Goal: Task Accomplishment & Management: Manage account settings

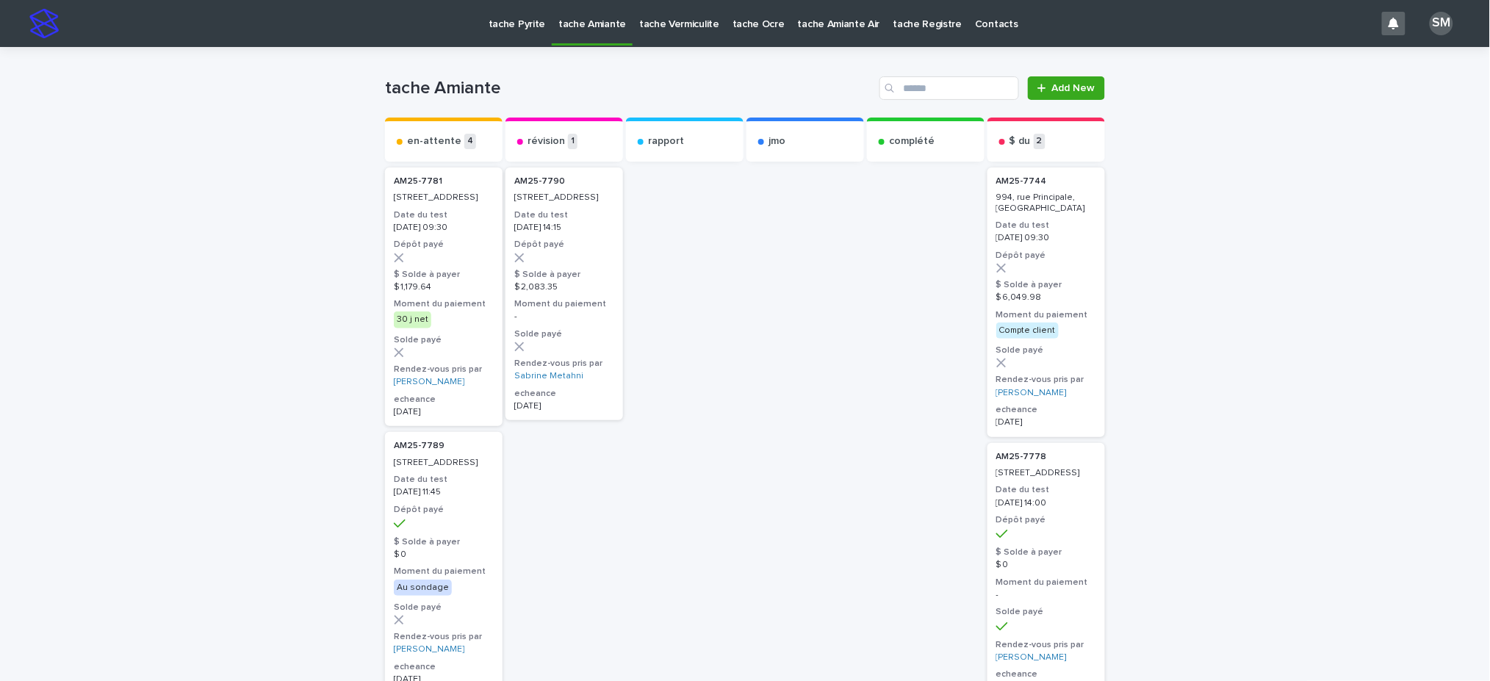
click at [514, 27] on p "tache Pyrite" at bounding box center [517, 15] width 57 height 31
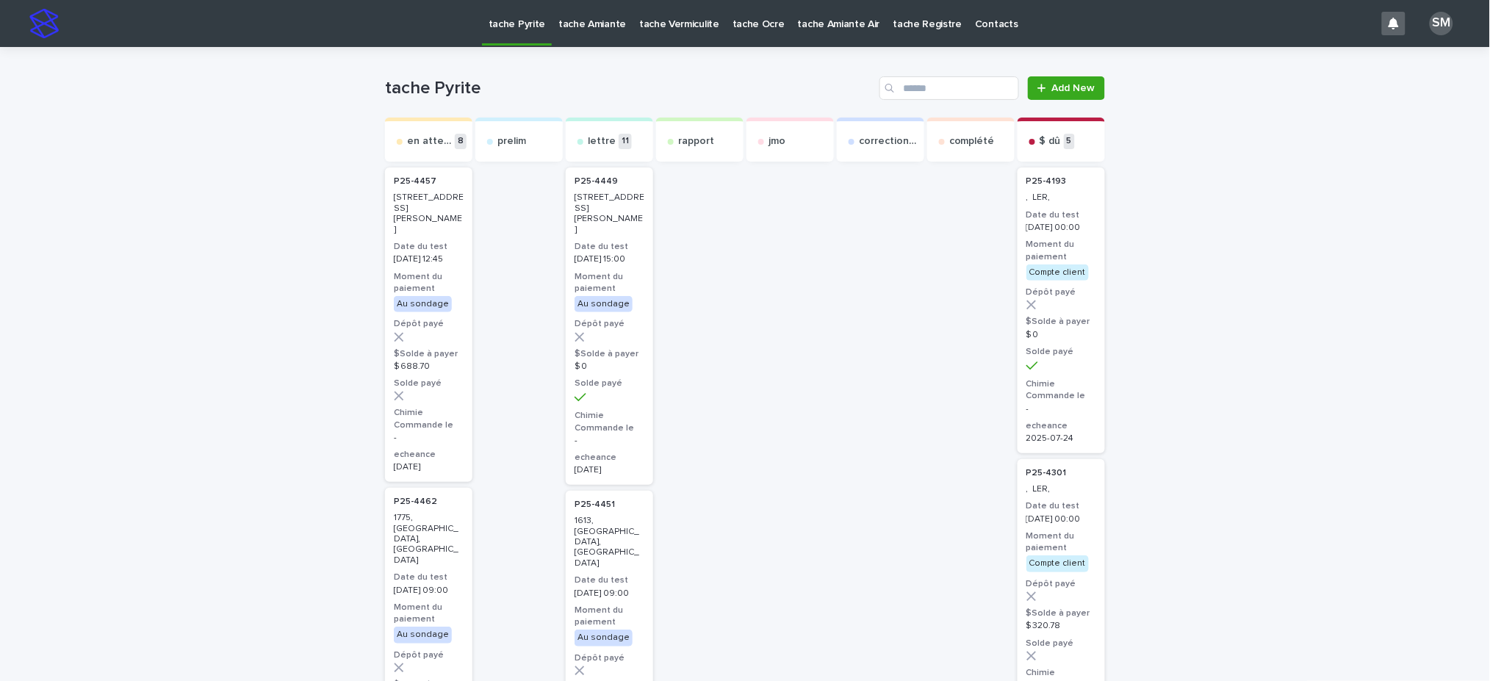
click at [591, 27] on p "tache Amiante" at bounding box center [592, 15] width 68 height 31
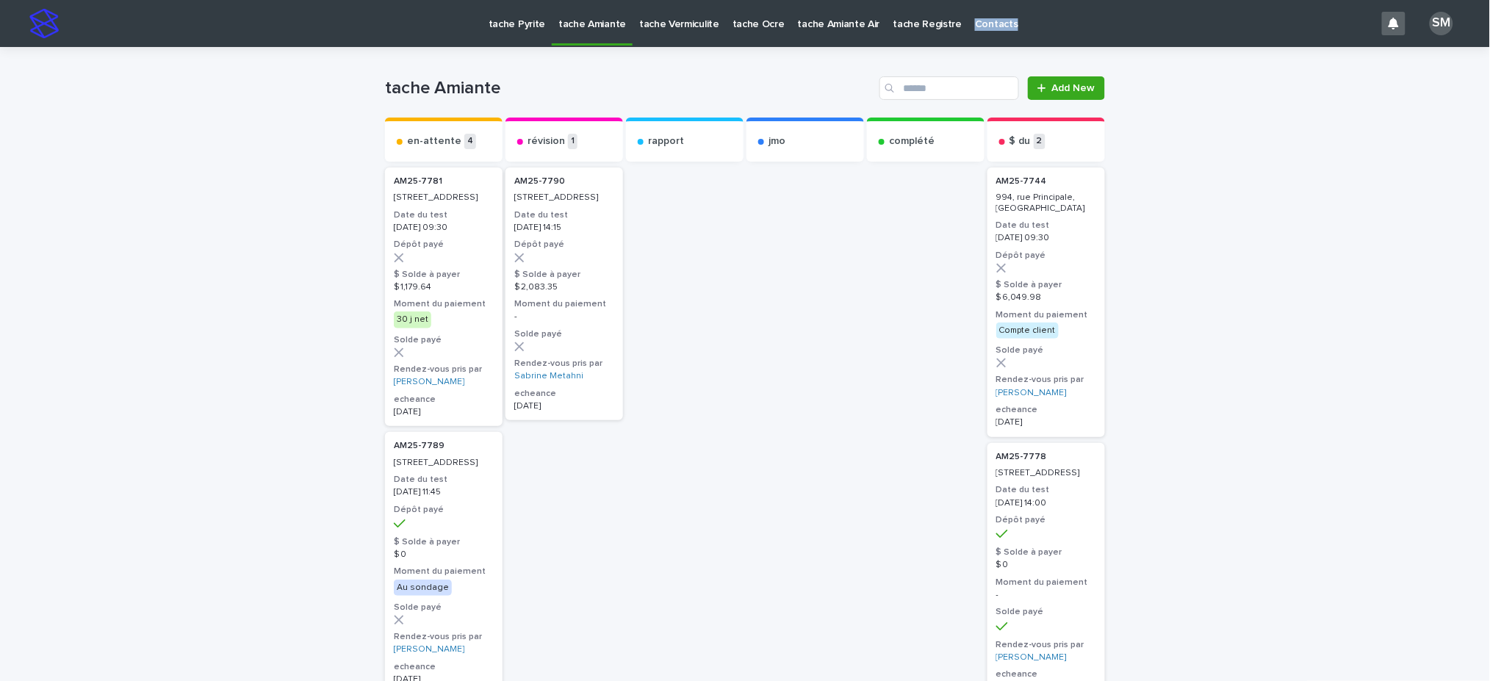
click at [514, 20] on p "tache Pyrite" at bounding box center [517, 15] width 57 height 31
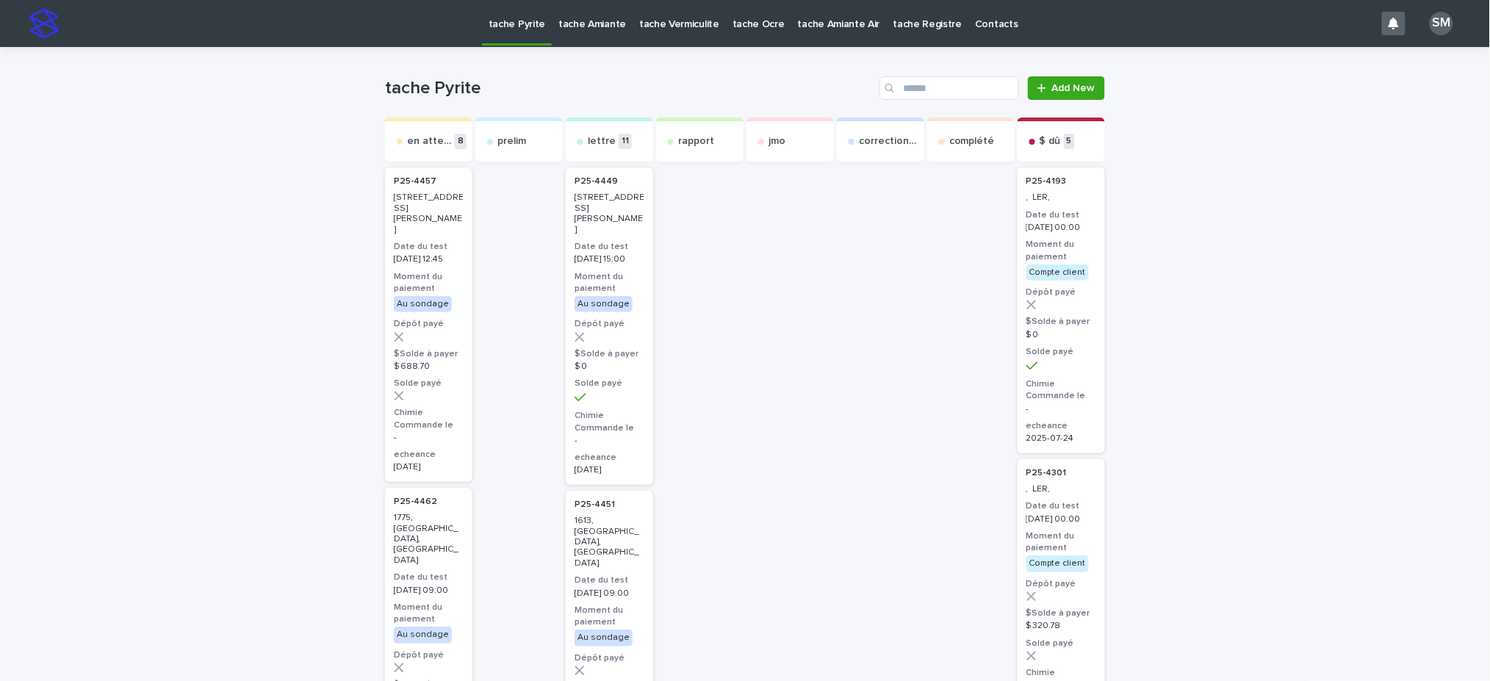
click at [500, 18] on p "tache Pyrite" at bounding box center [517, 15] width 57 height 31
click at [577, 22] on p "tache Amiante" at bounding box center [592, 15] width 68 height 31
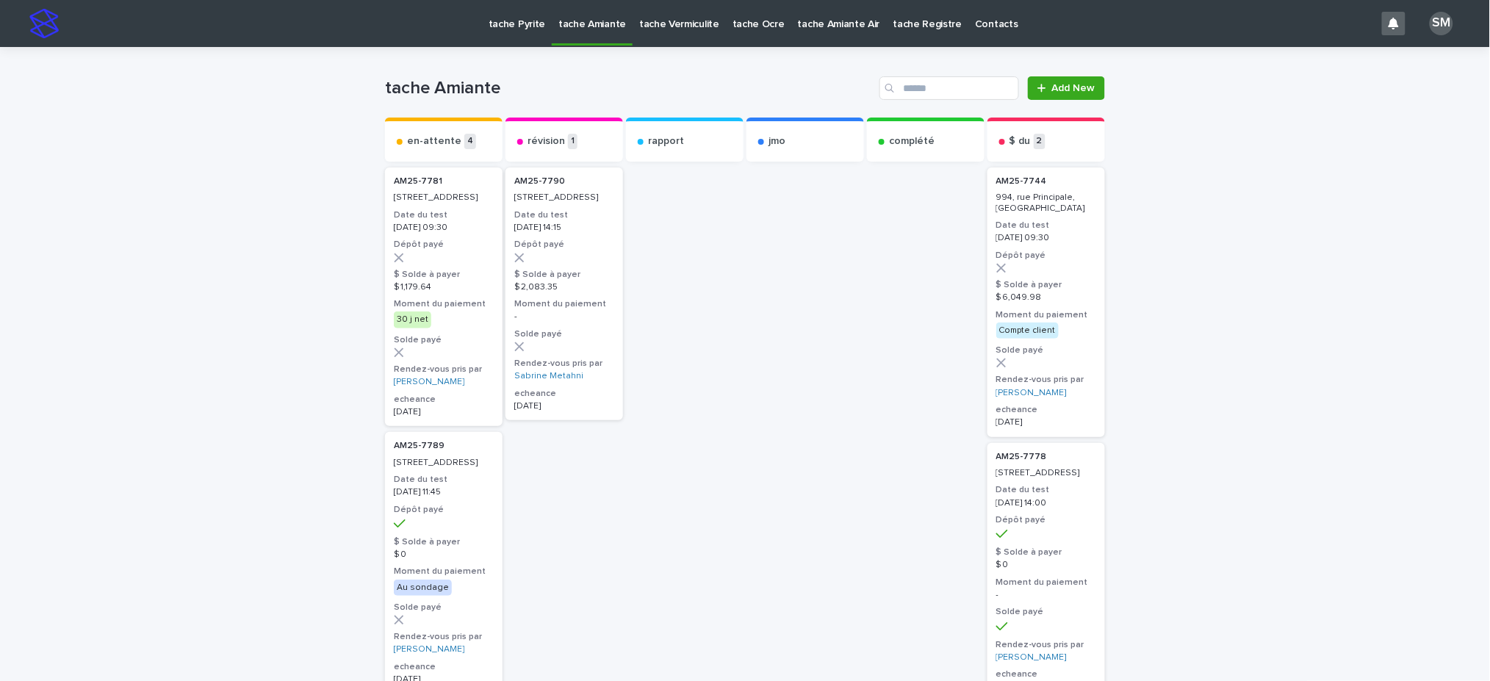
click at [503, 30] on p "tache Pyrite" at bounding box center [517, 15] width 57 height 31
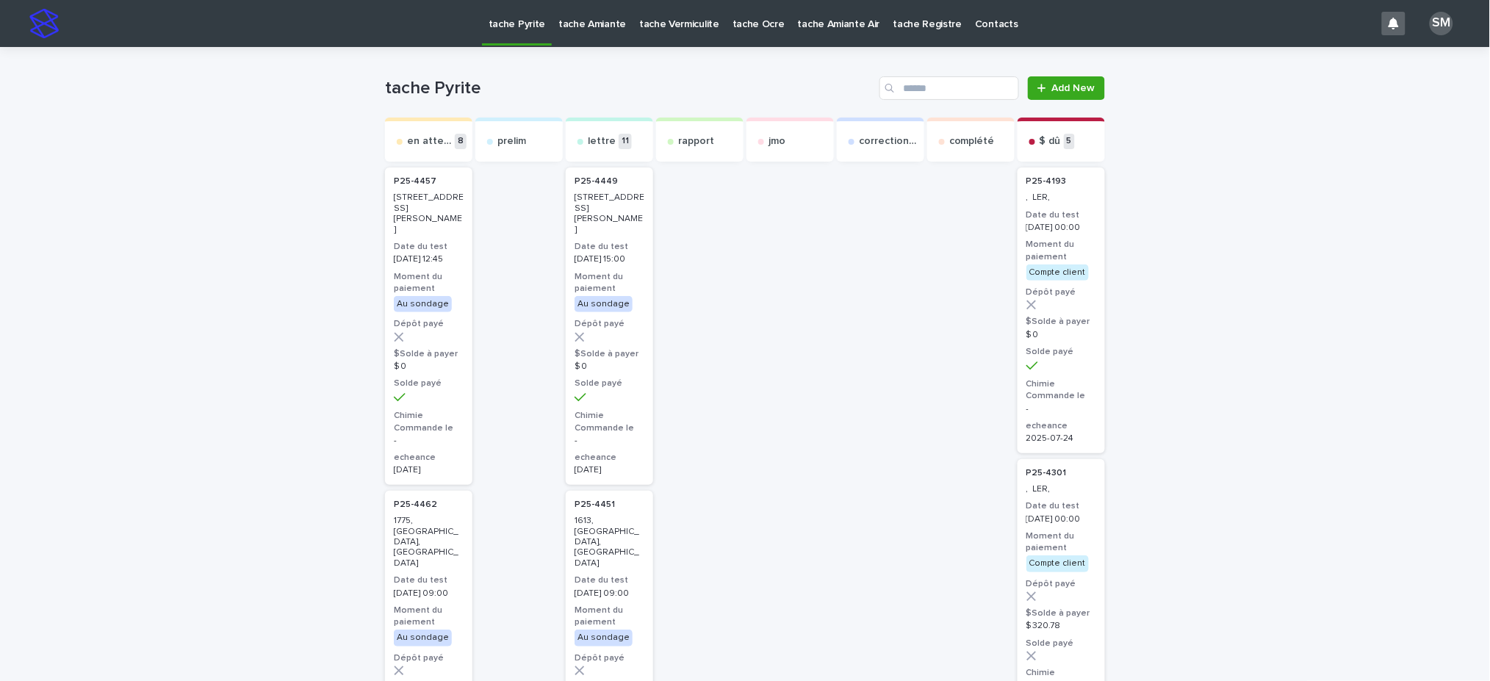
click at [597, 25] on p "tache Amiante" at bounding box center [592, 15] width 68 height 31
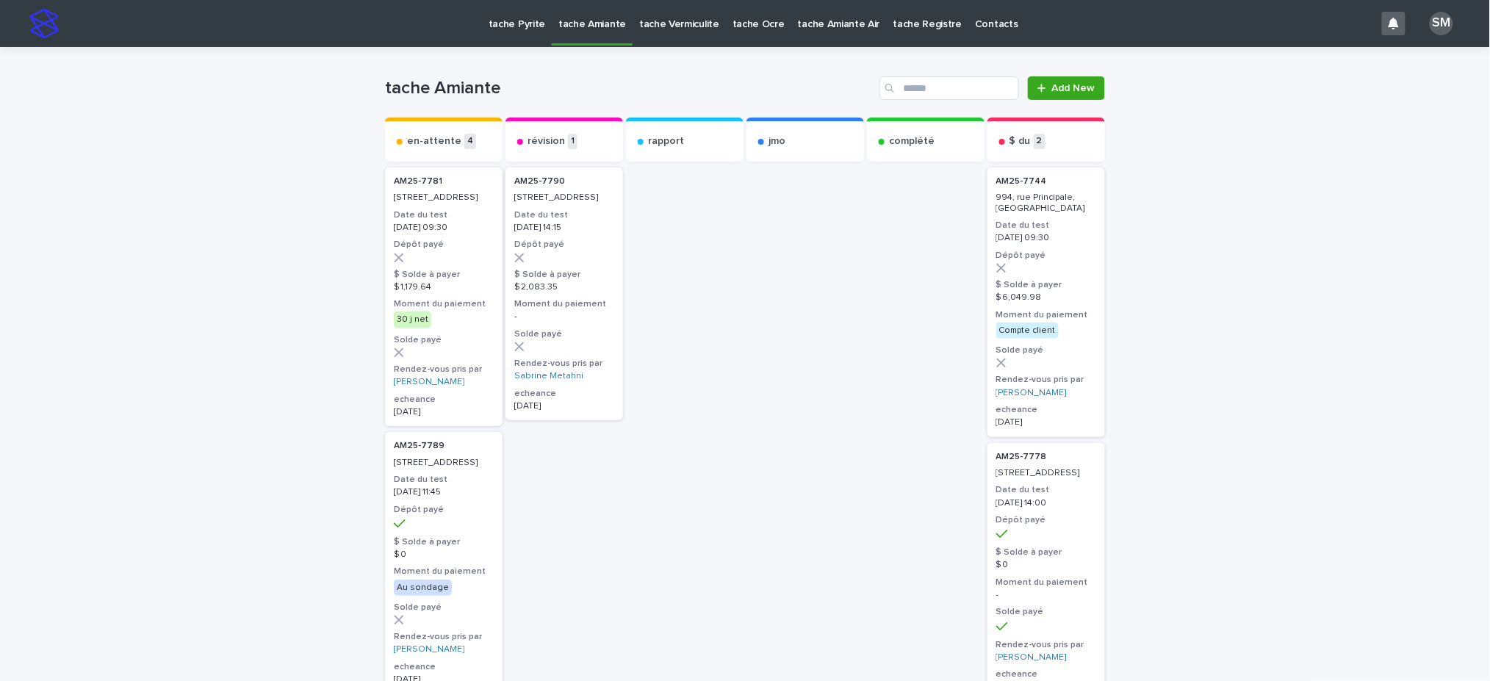
click at [508, 18] on p "tache Pyrite" at bounding box center [517, 15] width 57 height 31
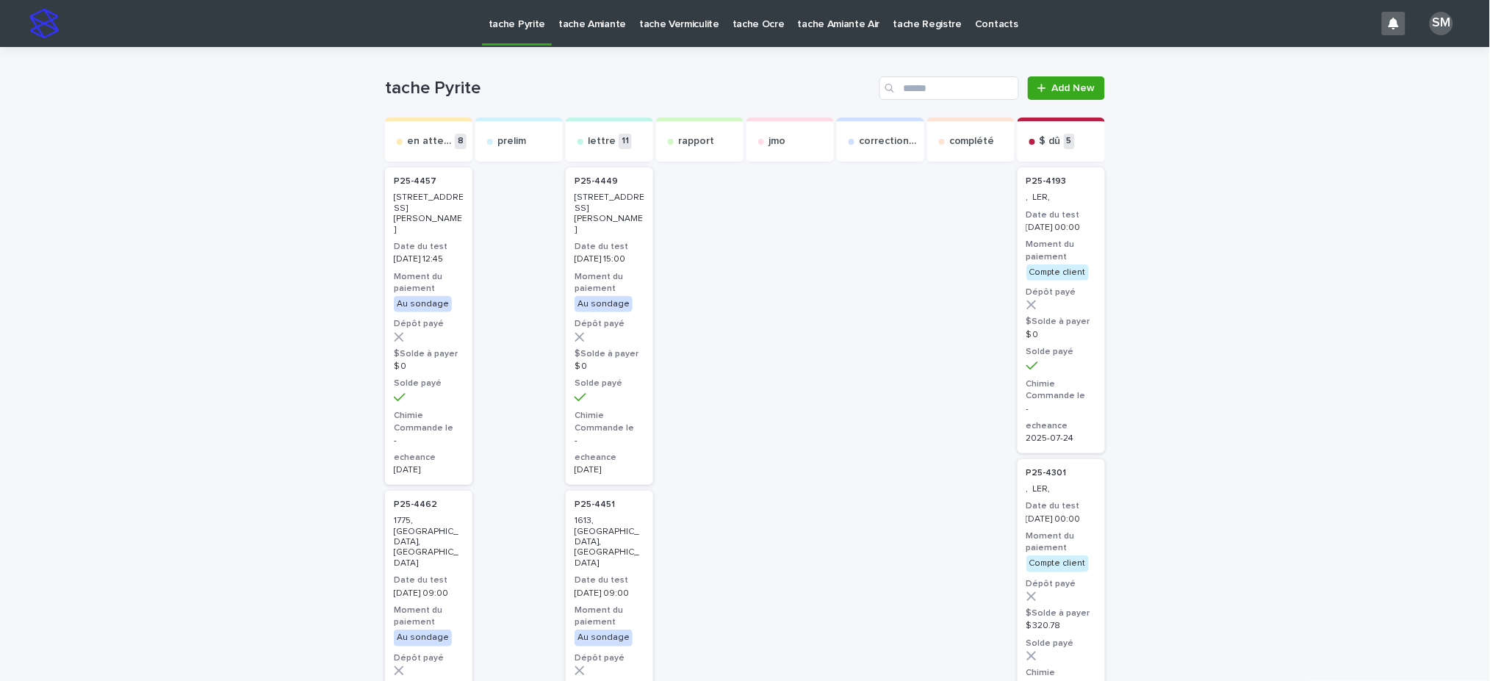
click at [584, 23] on p "tache Amiante" at bounding box center [592, 15] width 68 height 31
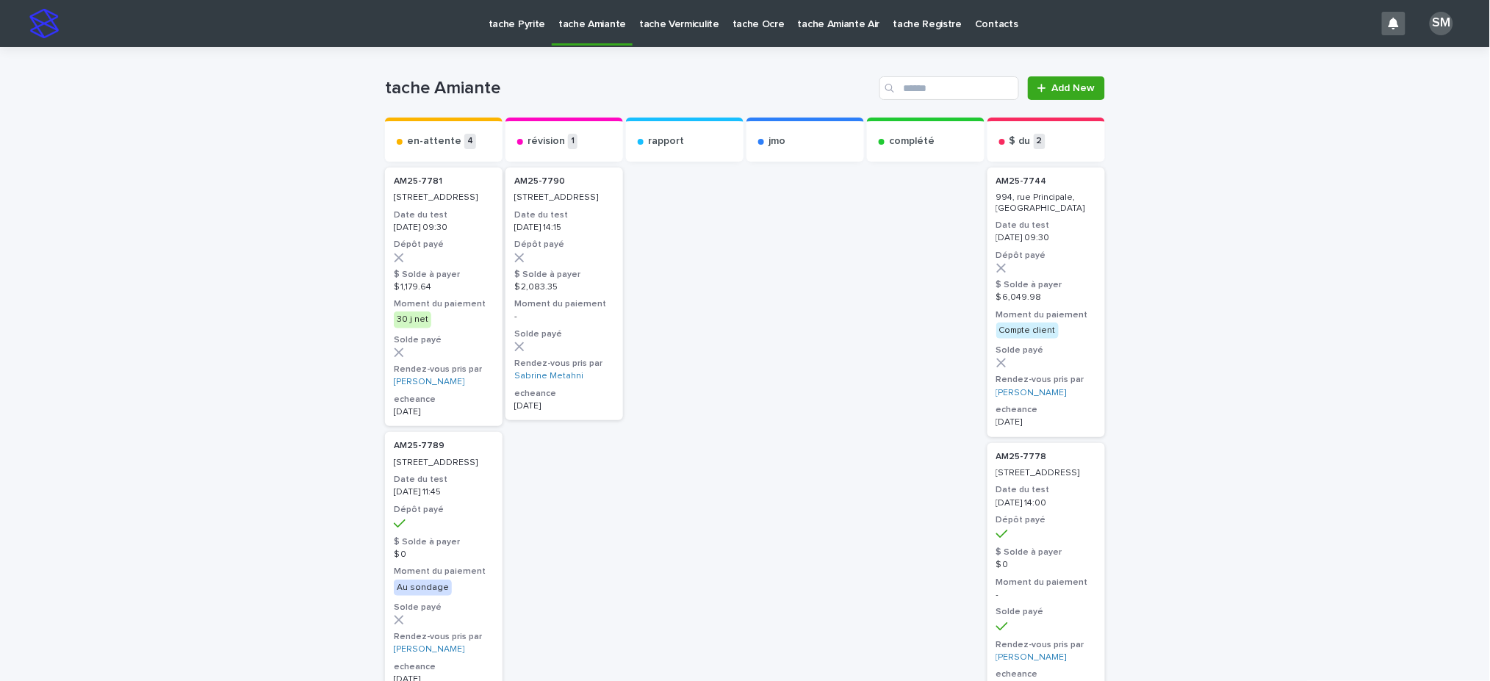
click at [533, 20] on p "tache Pyrite" at bounding box center [517, 15] width 57 height 31
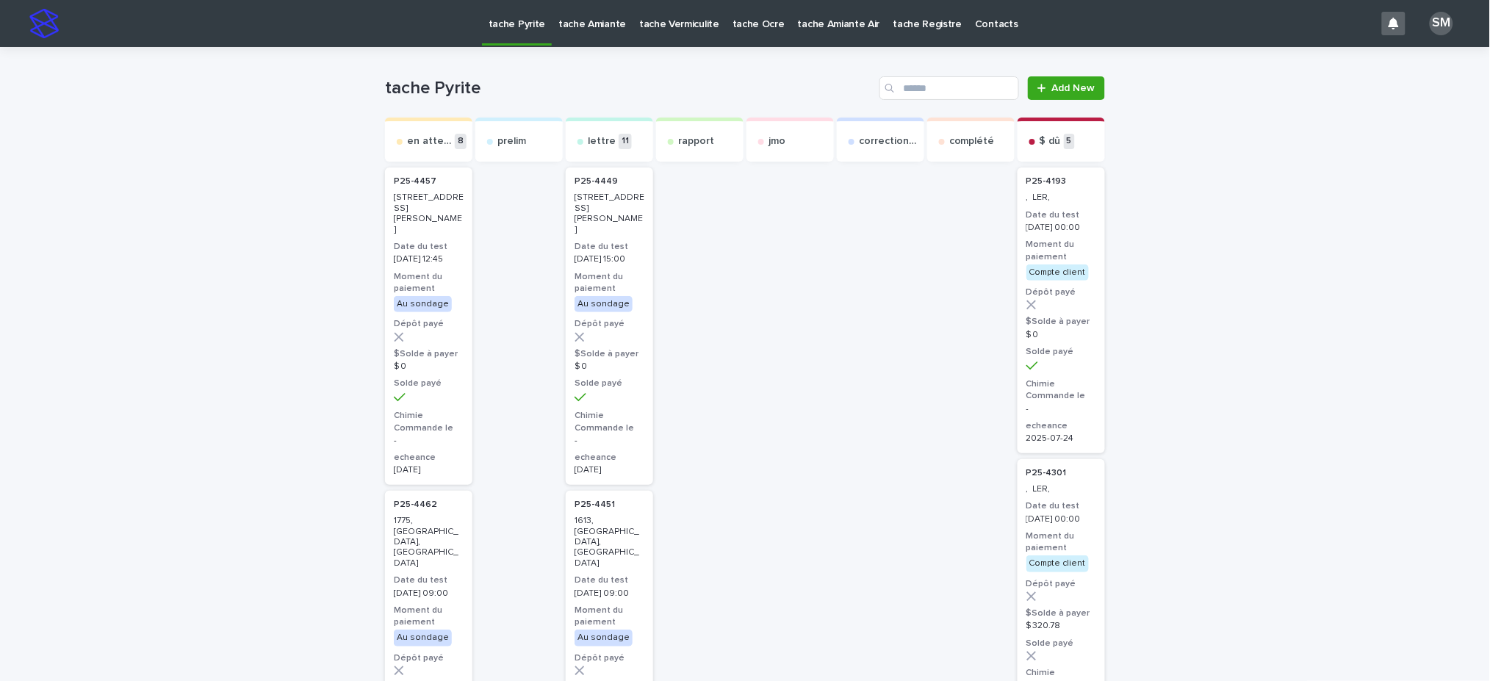
click at [509, 26] on p "tache Pyrite" at bounding box center [517, 15] width 57 height 31
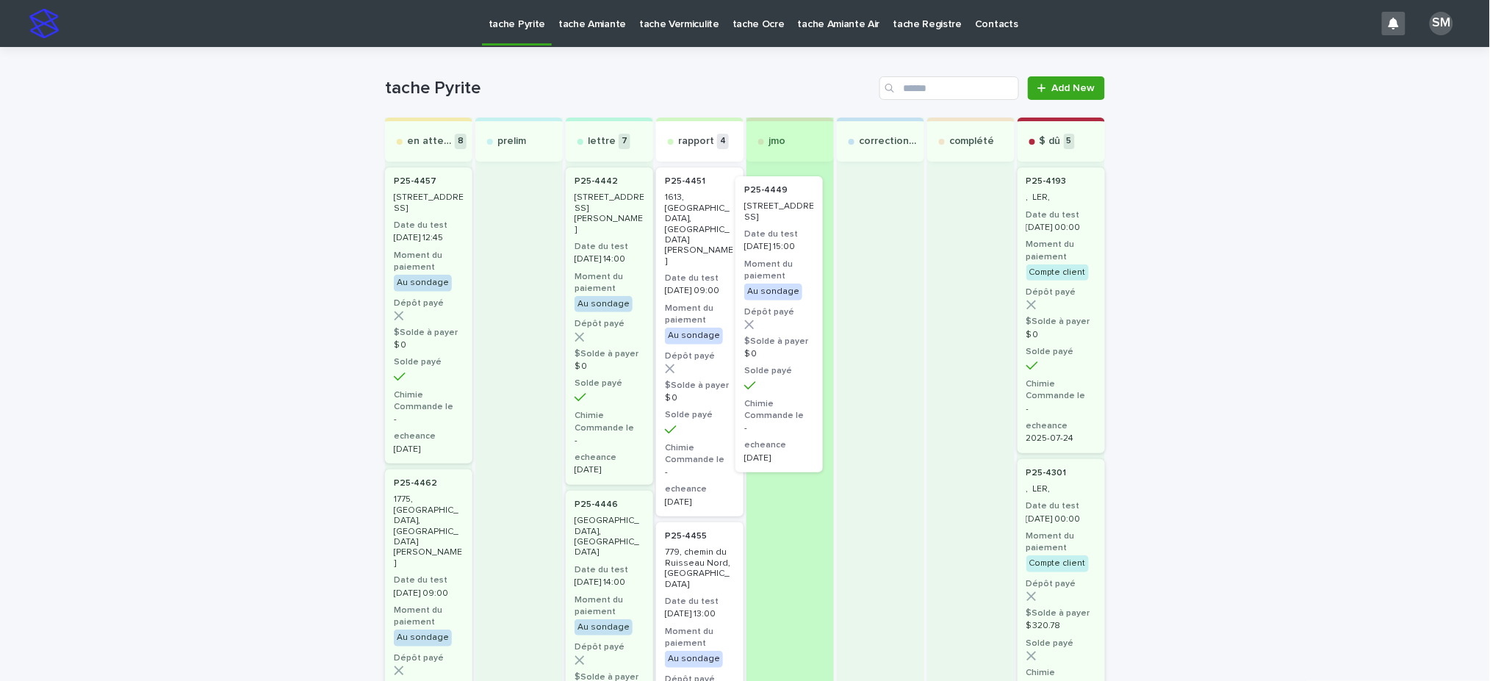
drag, startPoint x: 709, startPoint y: 203, endPoint x: 801, endPoint y: 212, distance: 92.3
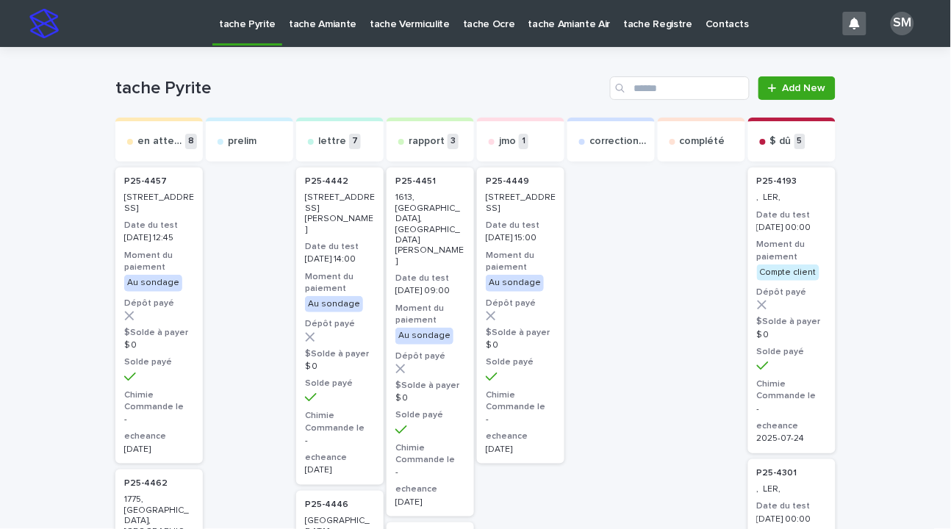
click at [309, 20] on p "tache Amiante" at bounding box center [323, 15] width 68 height 31
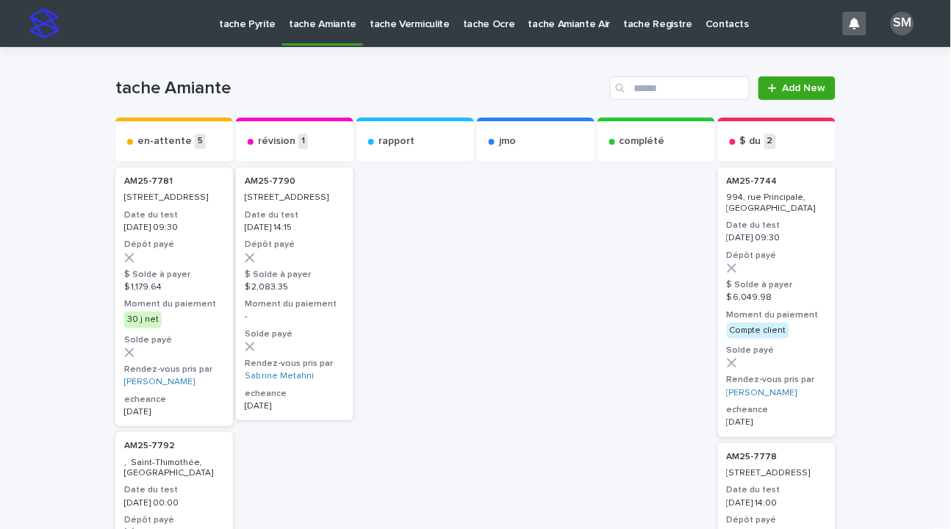
click at [283, 215] on div "AM25-7790 [STREET_ADDRESS] Date du test [DATE] 14:15 Dépôt payé $ Solde à payer…" at bounding box center [295, 294] width 118 height 253
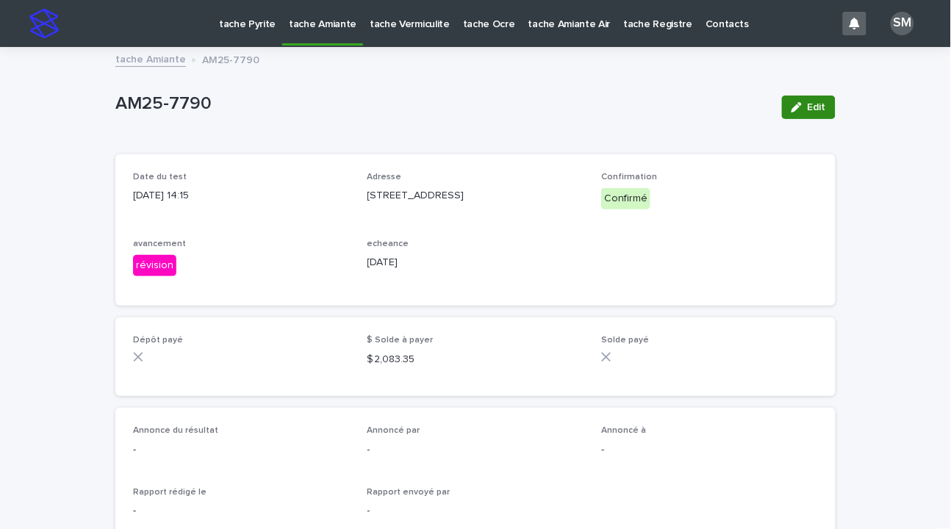
click at [813, 101] on button "Edit" at bounding box center [809, 108] width 54 height 24
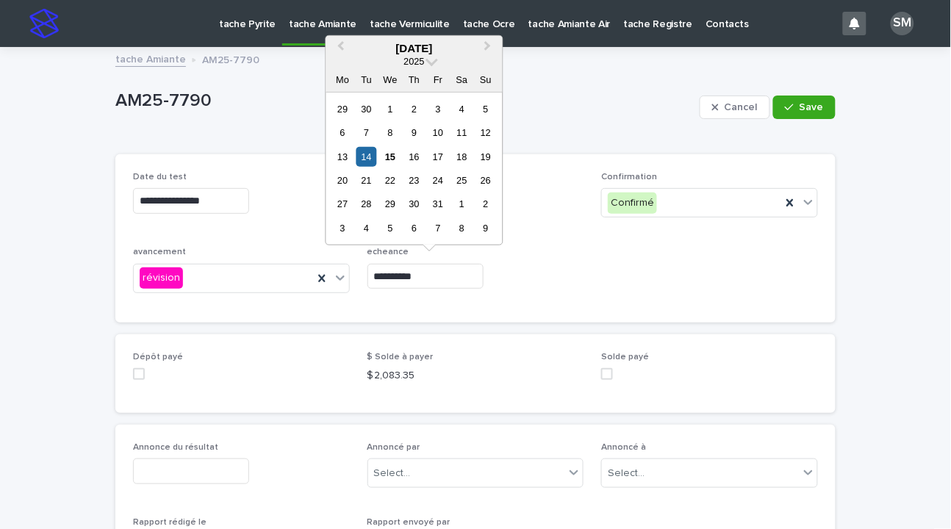
click at [431, 265] on input "**********" at bounding box center [425, 277] width 116 height 26
click at [392, 170] on div "22" at bounding box center [391, 180] width 20 height 20
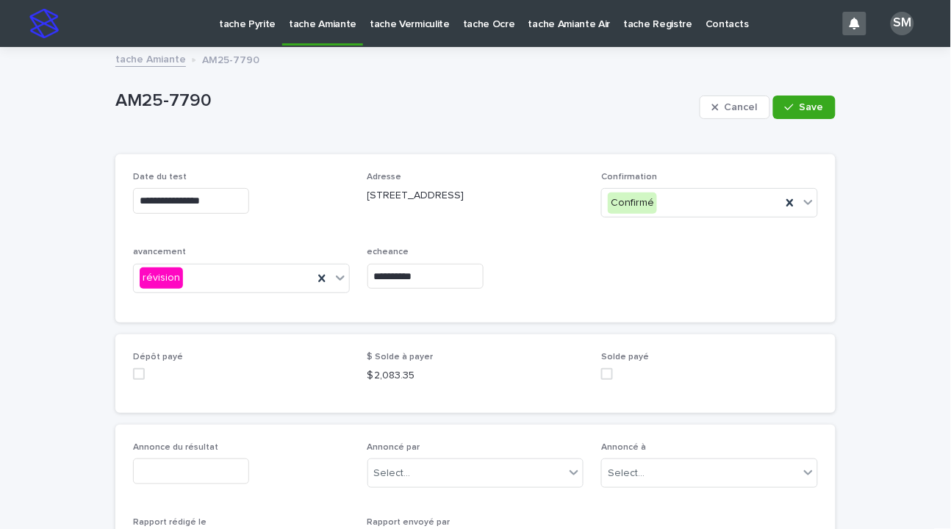
type input "**********"
click at [333, 272] on icon at bounding box center [340, 277] width 15 height 15
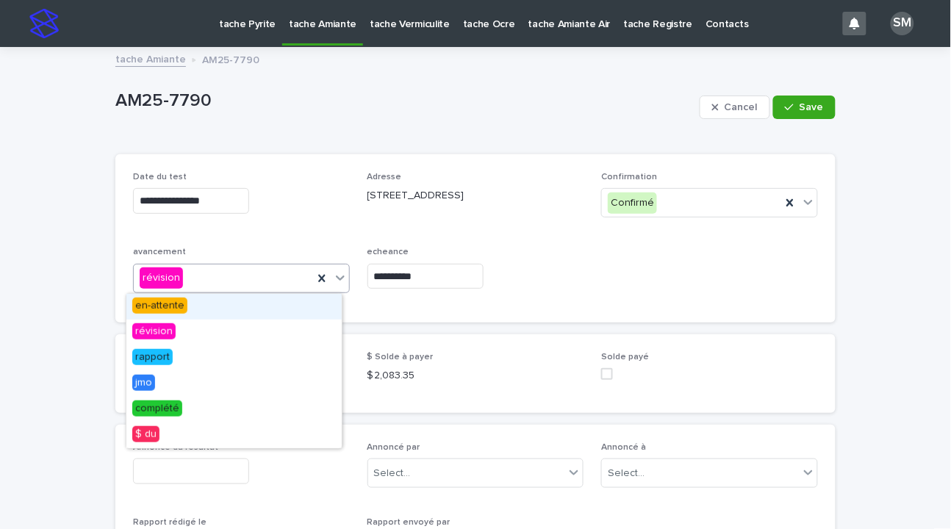
click at [193, 304] on div "en-attente" at bounding box center [233, 307] width 215 height 26
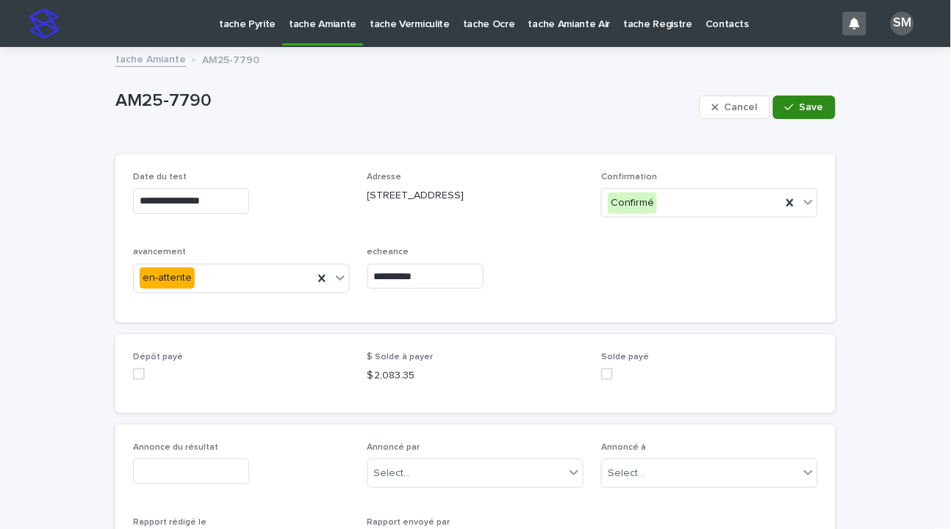
click at [824, 110] on button "Save" at bounding box center [804, 108] width 62 height 24
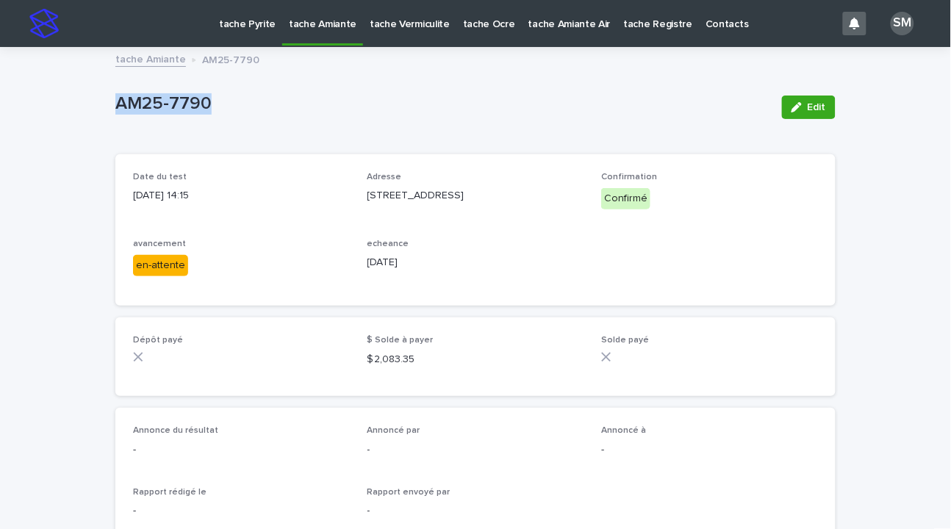
drag, startPoint x: 653, startPoint y: 0, endPoint x: 93, endPoint y: 112, distance: 570.9
click at [93, 112] on div "Loading... Saving… Loading... Saving… AM25-7790 Edit AM25-7790 Edit Sorry, ther…" at bounding box center [475, 393] width 951 height 691
copy p "AM25-7790"
